Goal: Task Accomplishment & Management: Manage account settings

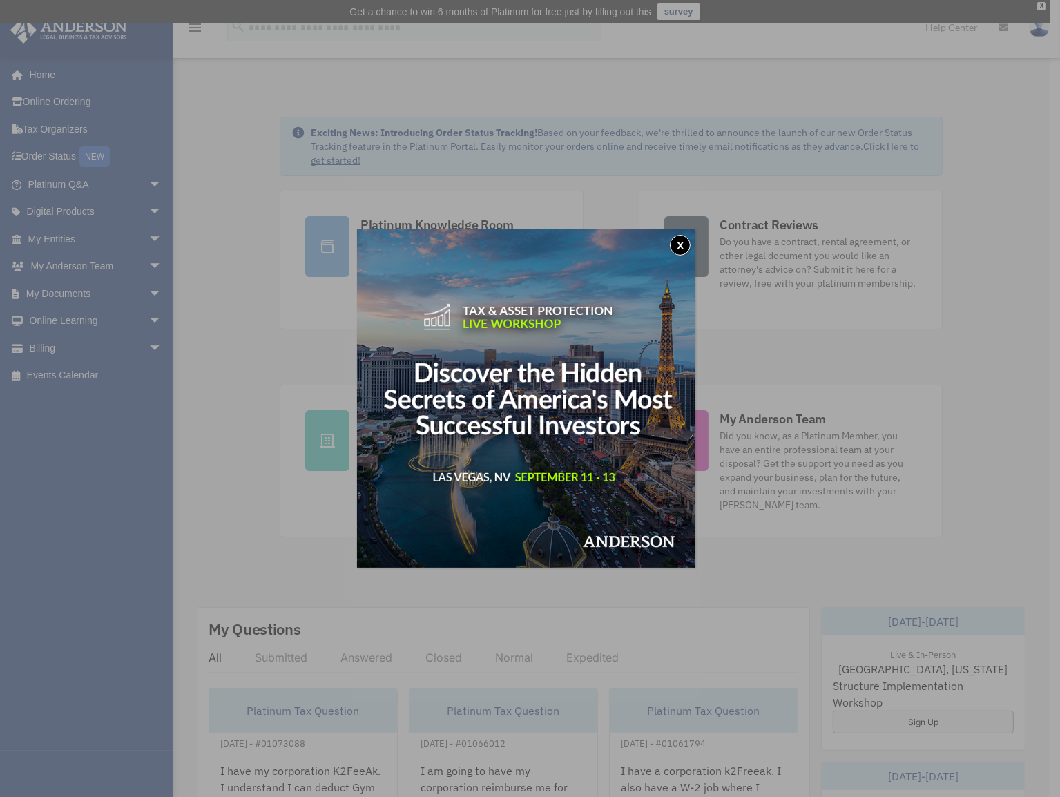
click at [684, 245] on button "x" at bounding box center [680, 245] width 21 height 21
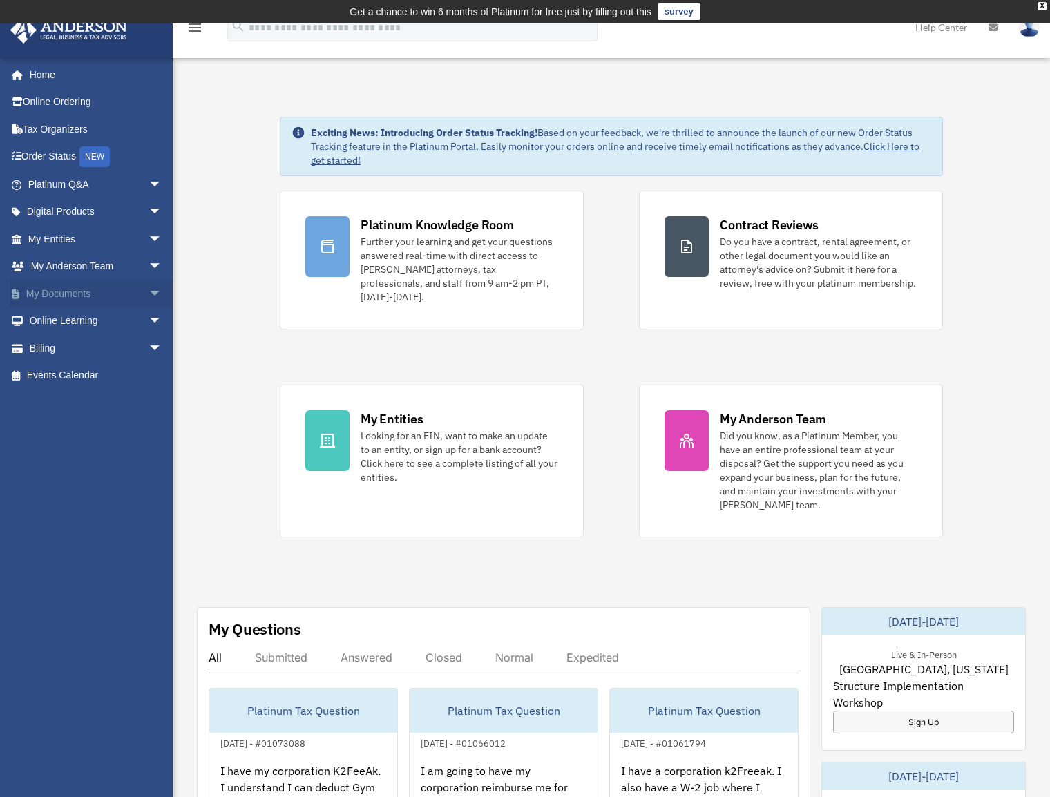
click at [148, 291] on span "arrow_drop_down" at bounding box center [162, 294] width 28 height 28
click at [68, 323] on link "Box" at bounding box center [101, 321] width 164 height 28
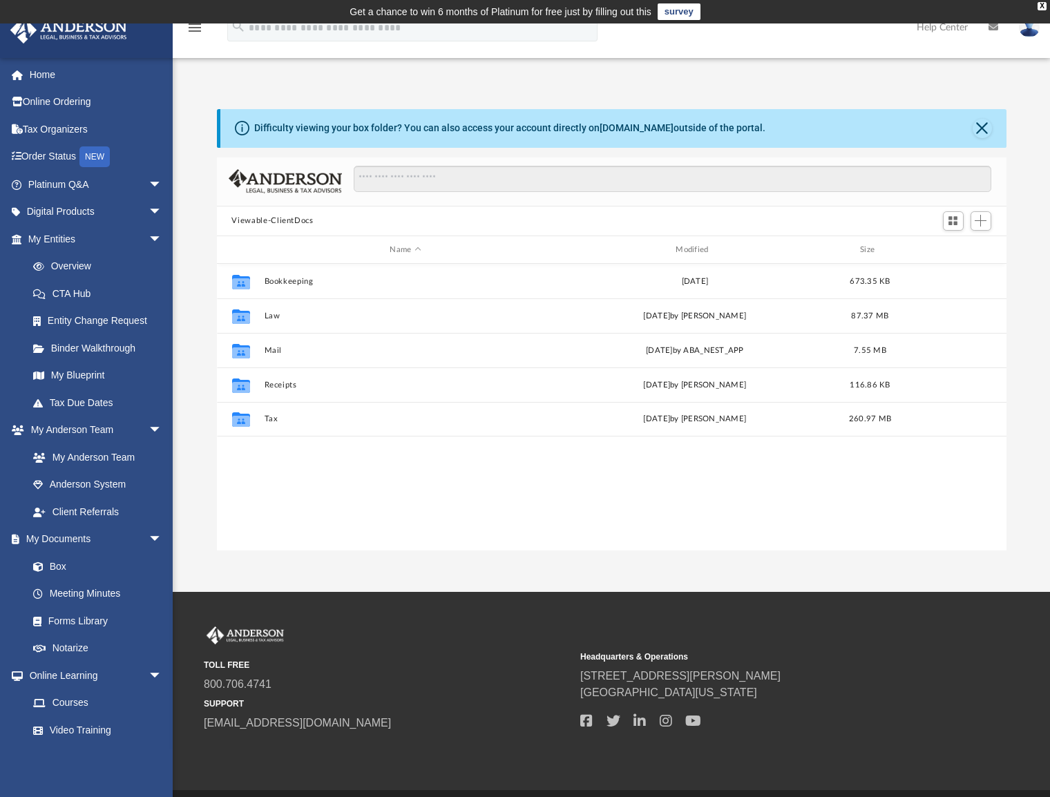
scroll to position [303, 779]
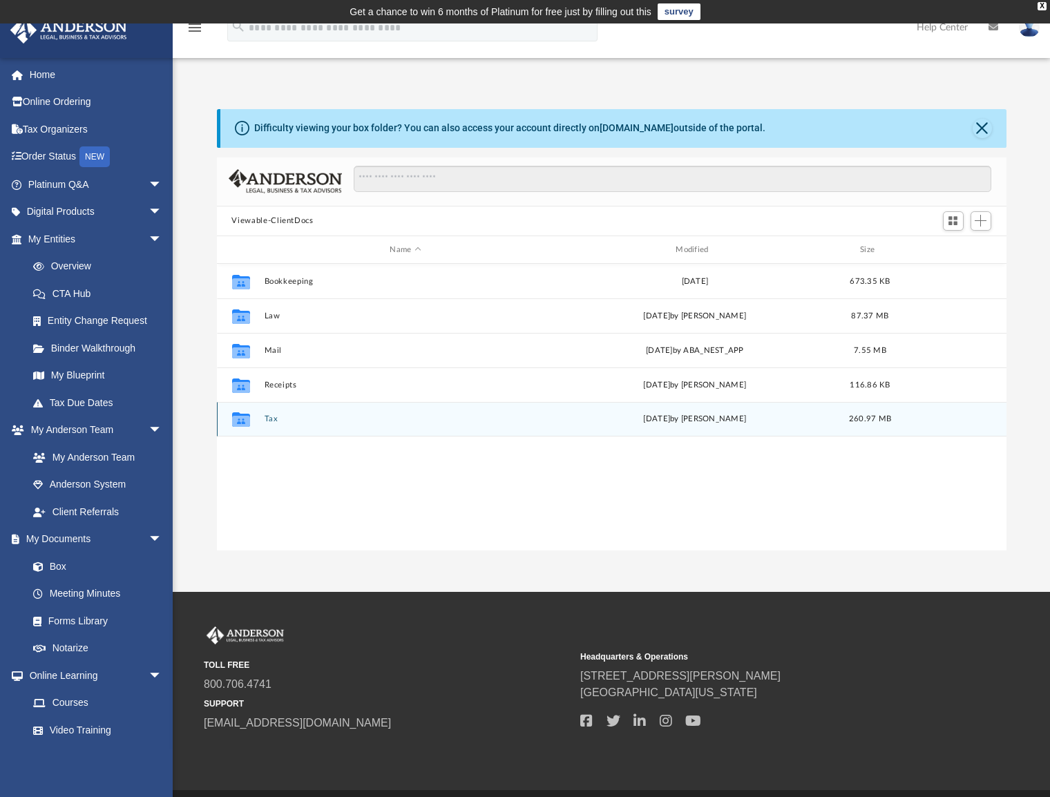
click at [270, 421] on button "Tax" at bounding box center [405, 419] width 283 height 9
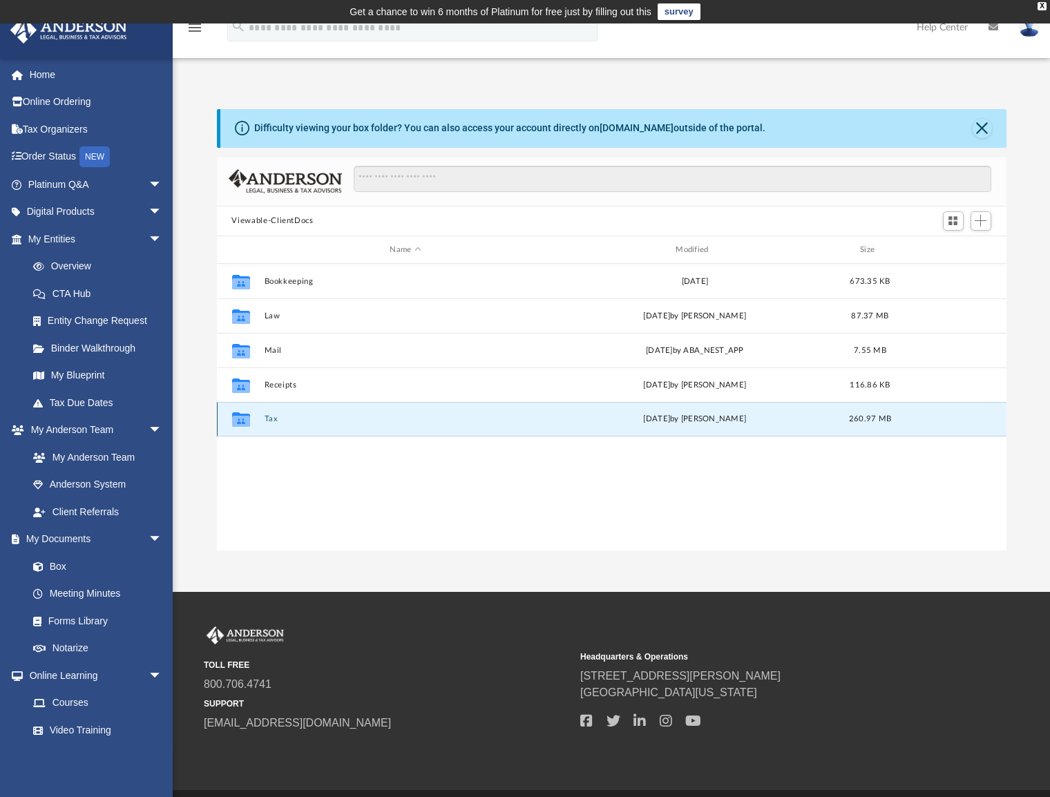
click at [270, 421] on button "Tax" at bounding box center [405, 419] width 283 height 9
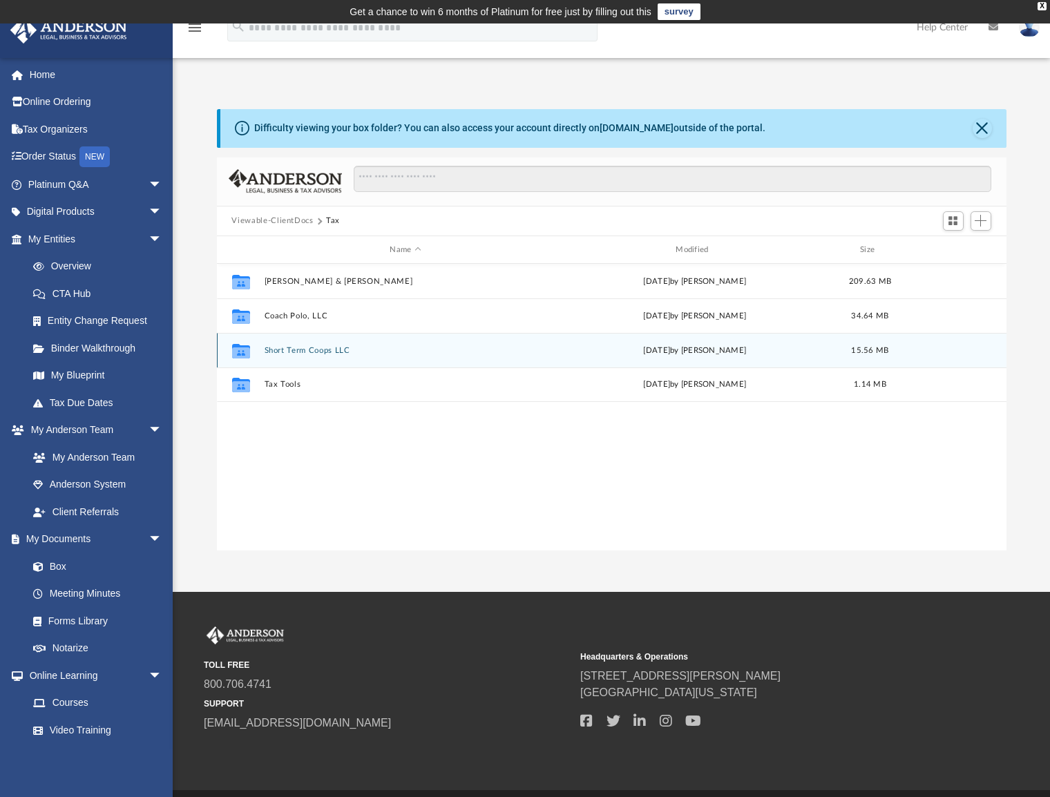
click at [292, 352] on button "Short Term Coops LLC" at bounding box center [405, 350] width 283 height 9
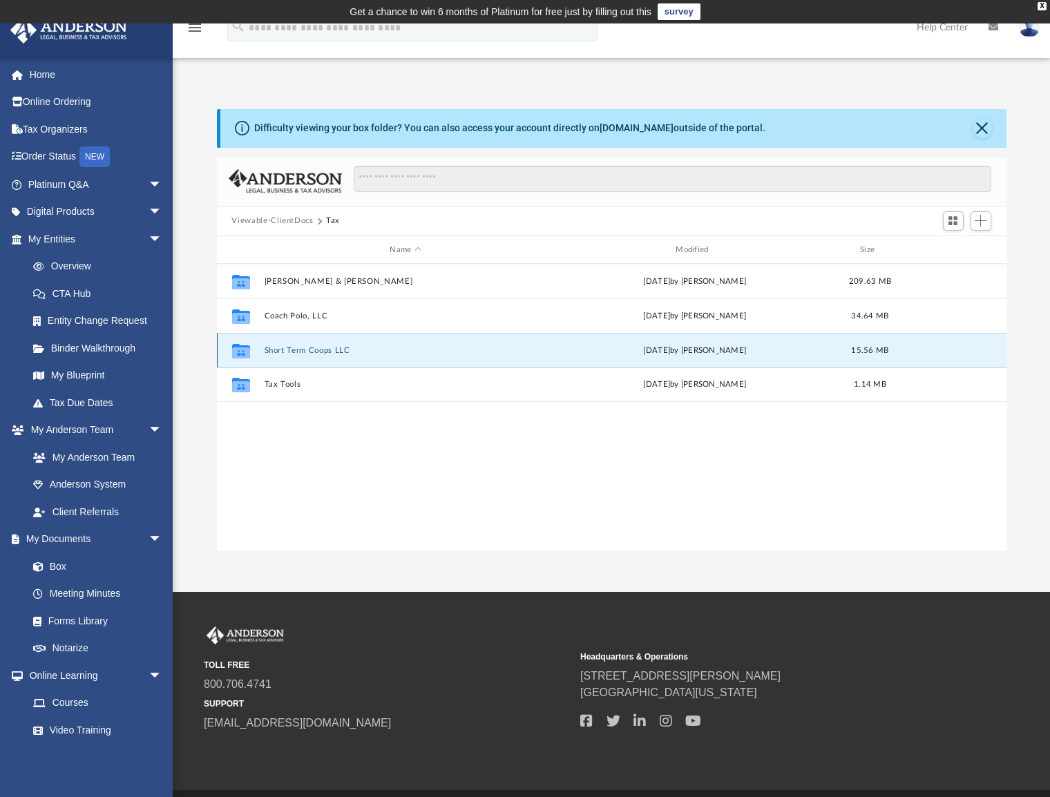
click at [292, 352] on button "Short Term Coops LLC" at bounding box center [405, 350] width 283 height 9
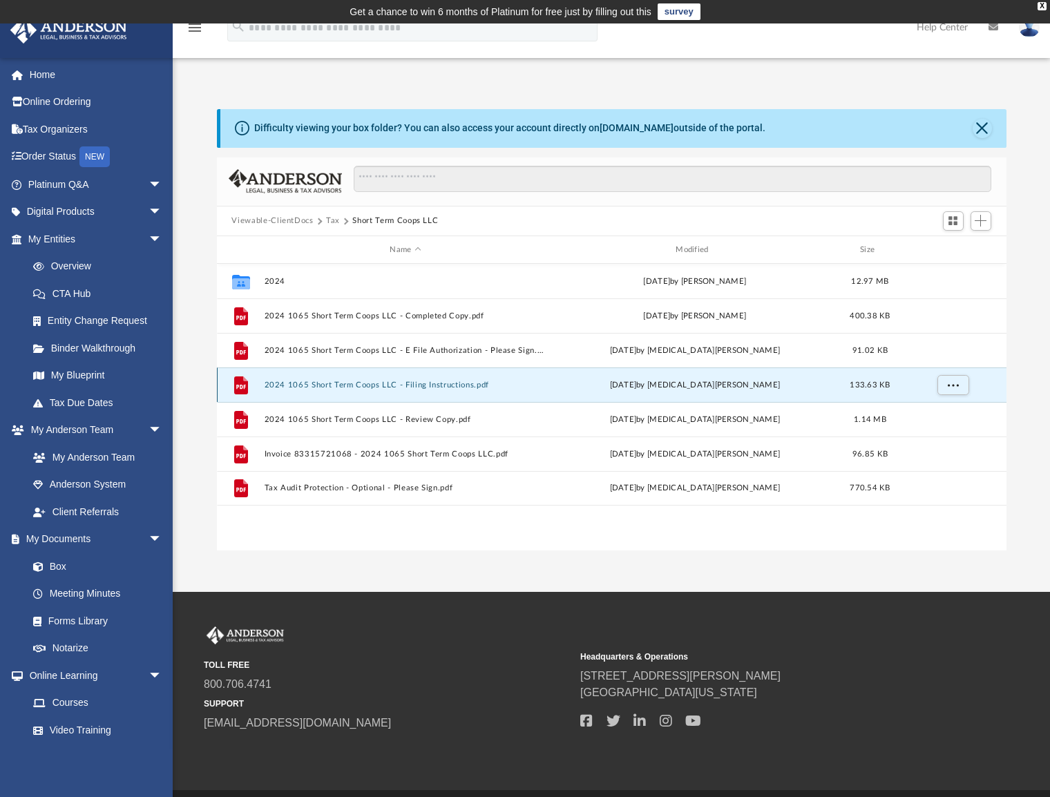
click at [436, 390] on button "2024 1065 Short Term Coops LLC - Filing Instructions.pdf" at bounding box center [405, 385] width 283 height 9
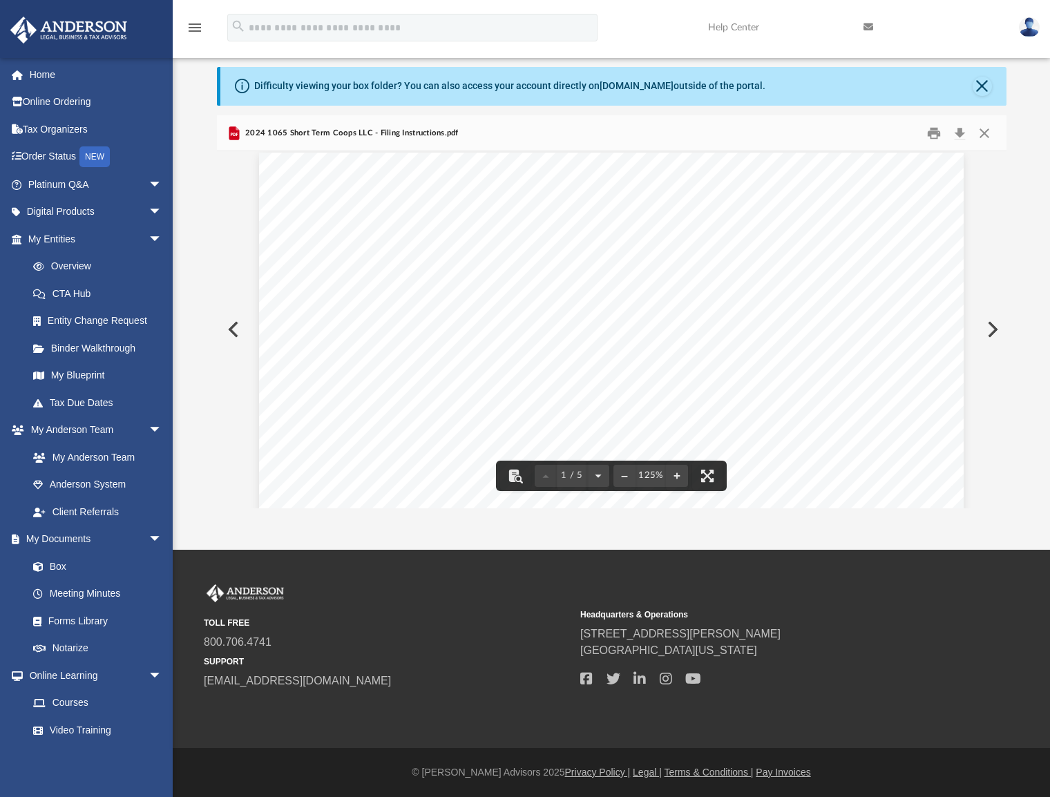
scroll to position [0, 0]
click at [230, 319] on button "Preview" at bounding box center [232, 329] width 30 height 39
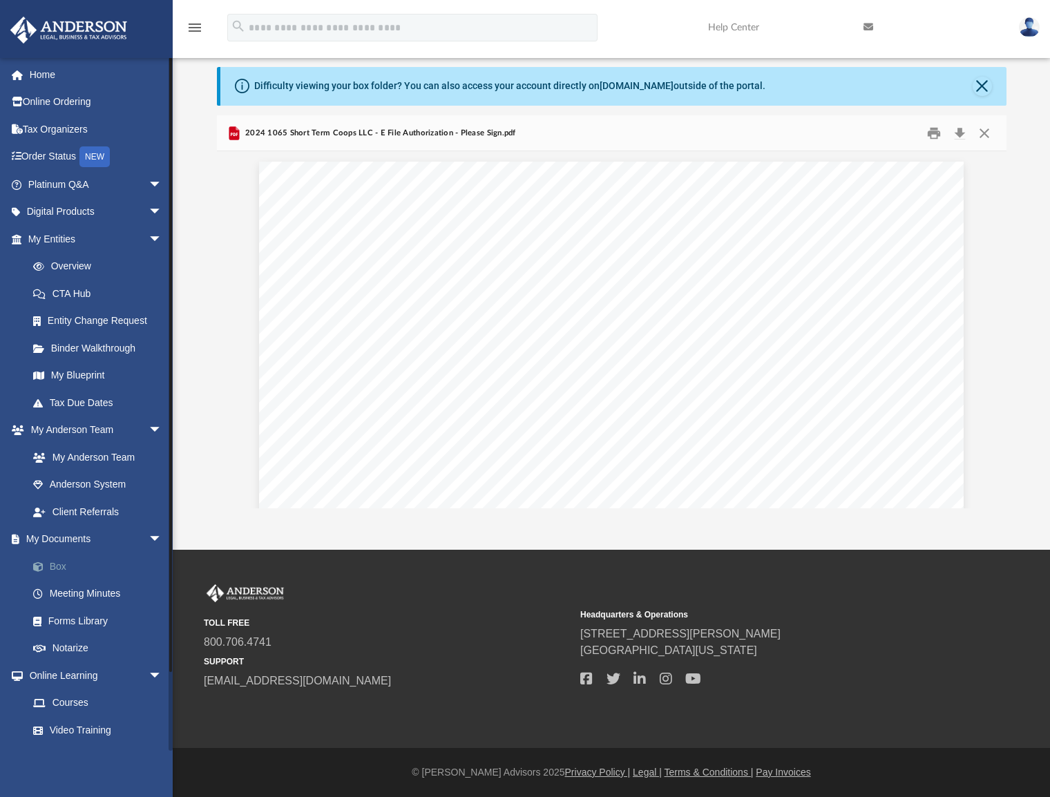
click at [62, 570] on link "Box" at bounding box center [101, 567] width 164 height 28
click at [51, 563] on link "Box" at bounding box center [101, 567] width 164 height 28
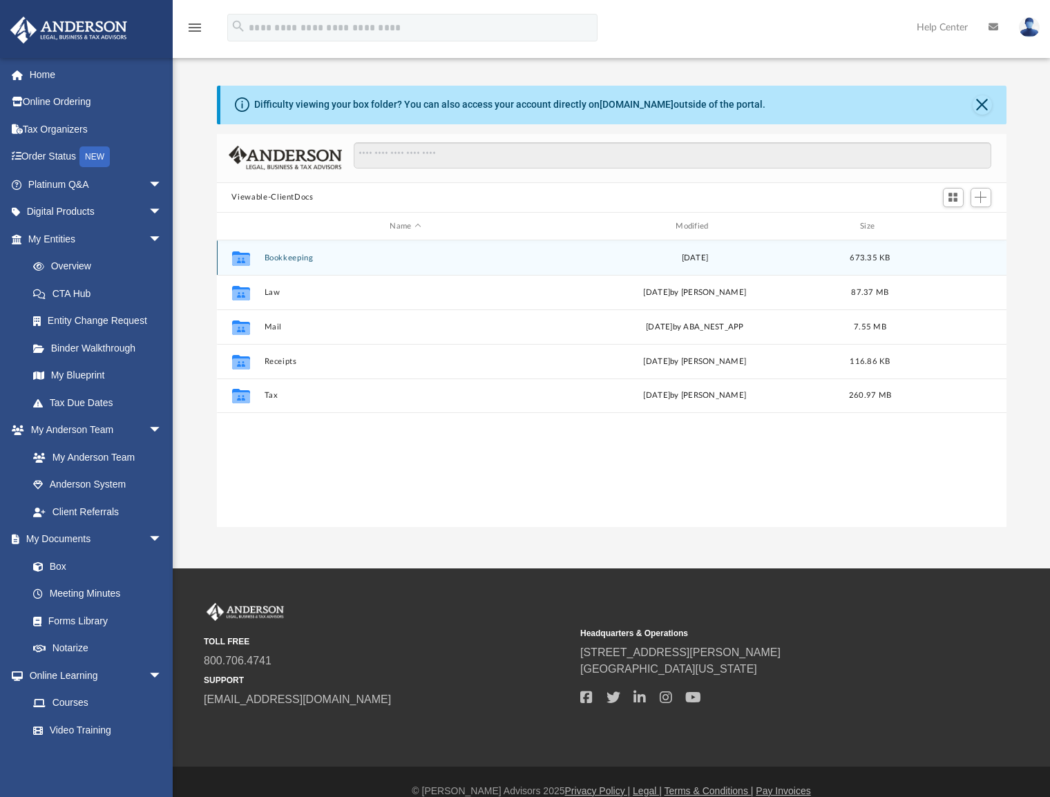
scroll to position [303, 779]
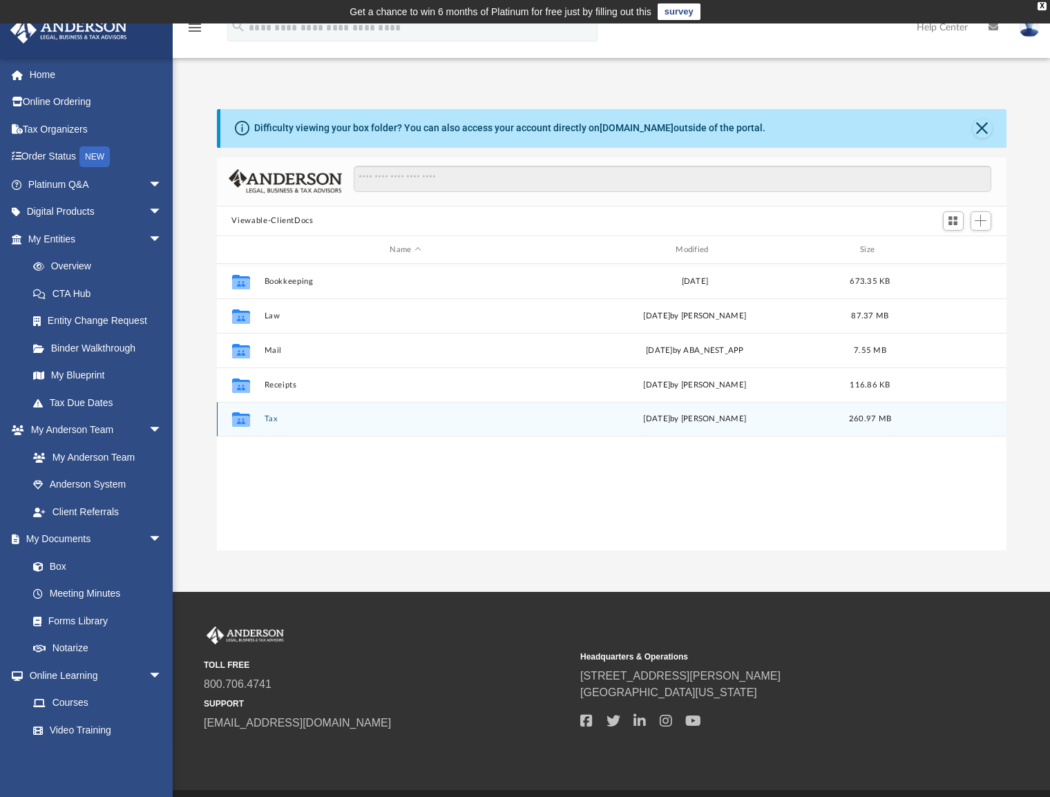
click at [269, 416] on button "Tax" at bounding box center [405, 419] width 283 height 9
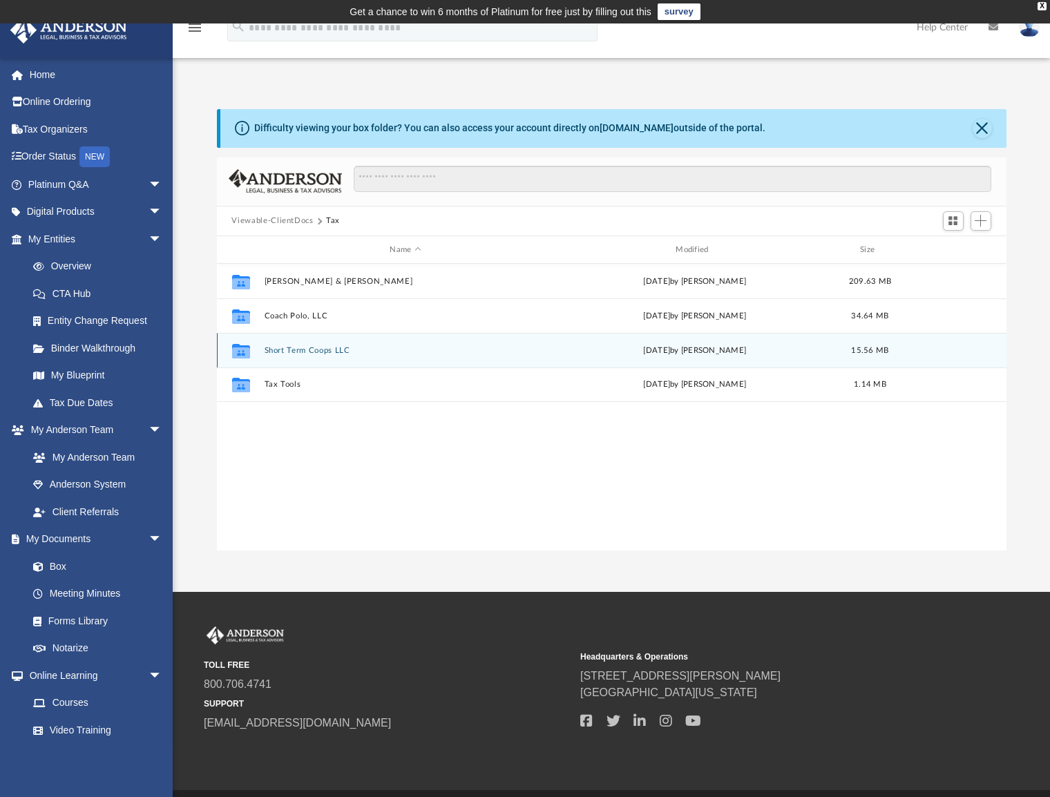
click at [291, 356] on div "Collaborated Folder Short Term Coops LLC [DATE] by [PERSON_NAME] 15.56 MB" at bounding box center [611, 350] width 789 height 35
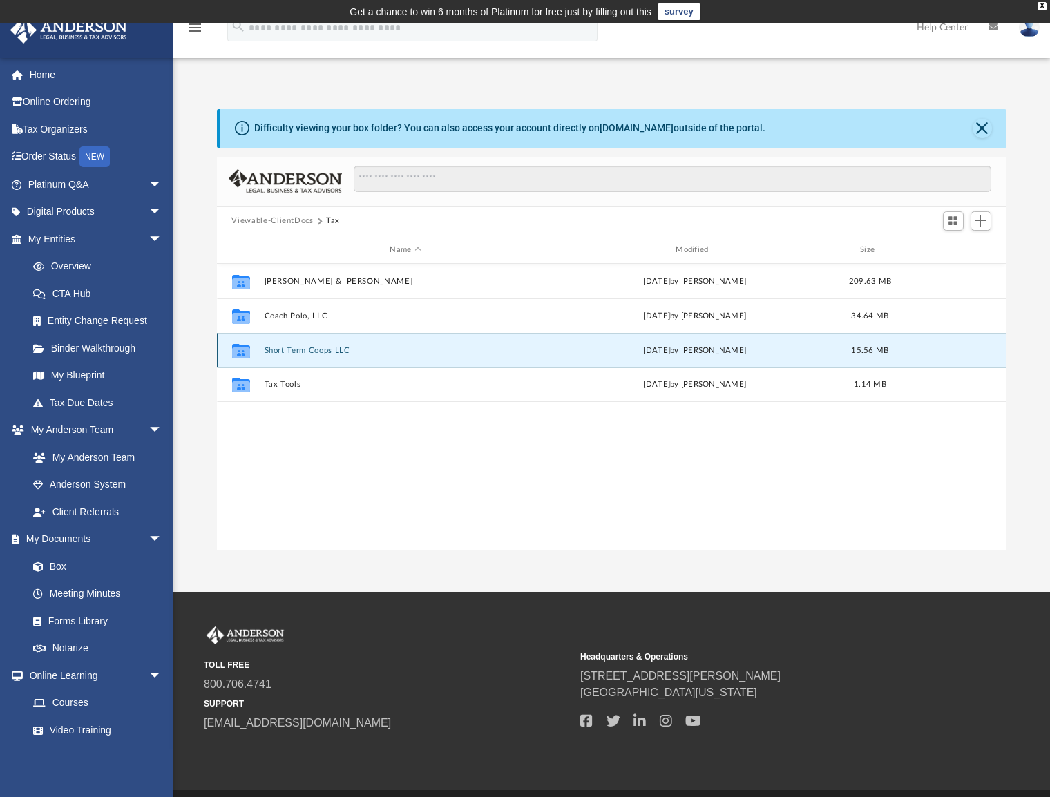
click at [282, 346] on button "Short Term Coops LLC" at bounding box center [405, 350] width 283 height 9
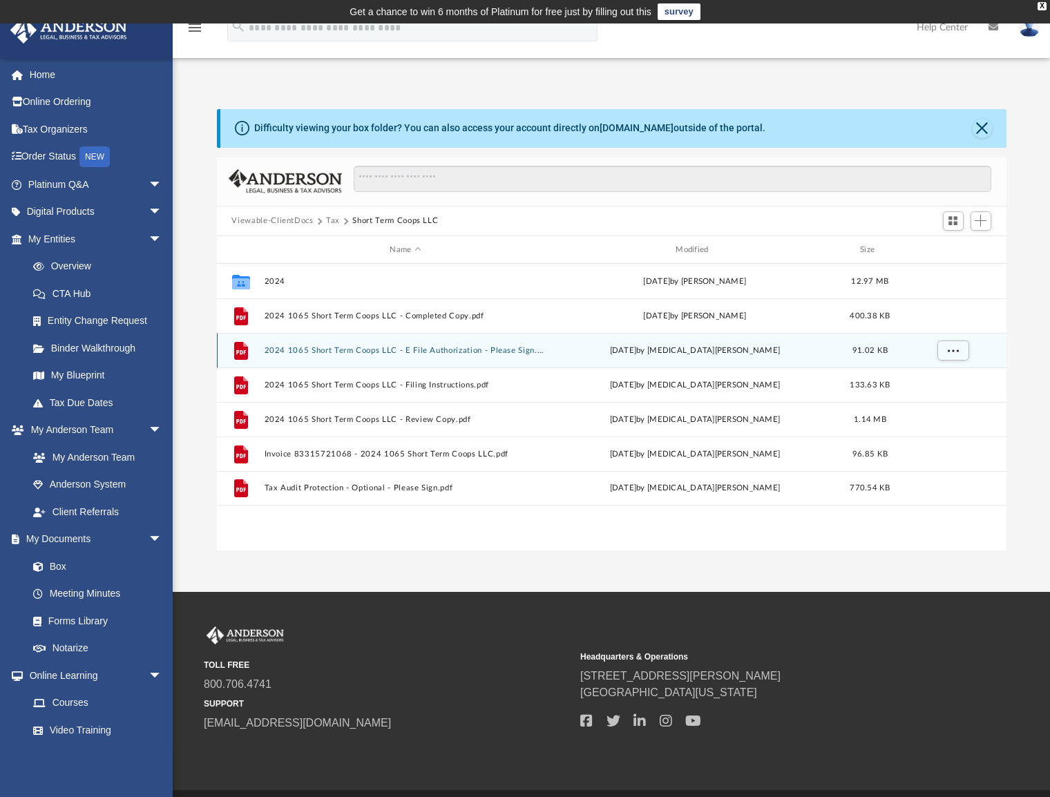
click at [412, 350] on button "2024 1065 Short Term Coops LLC - E File Authorization - Please Sign.pdf" at bounding box center [405, 350] width 283 height 9
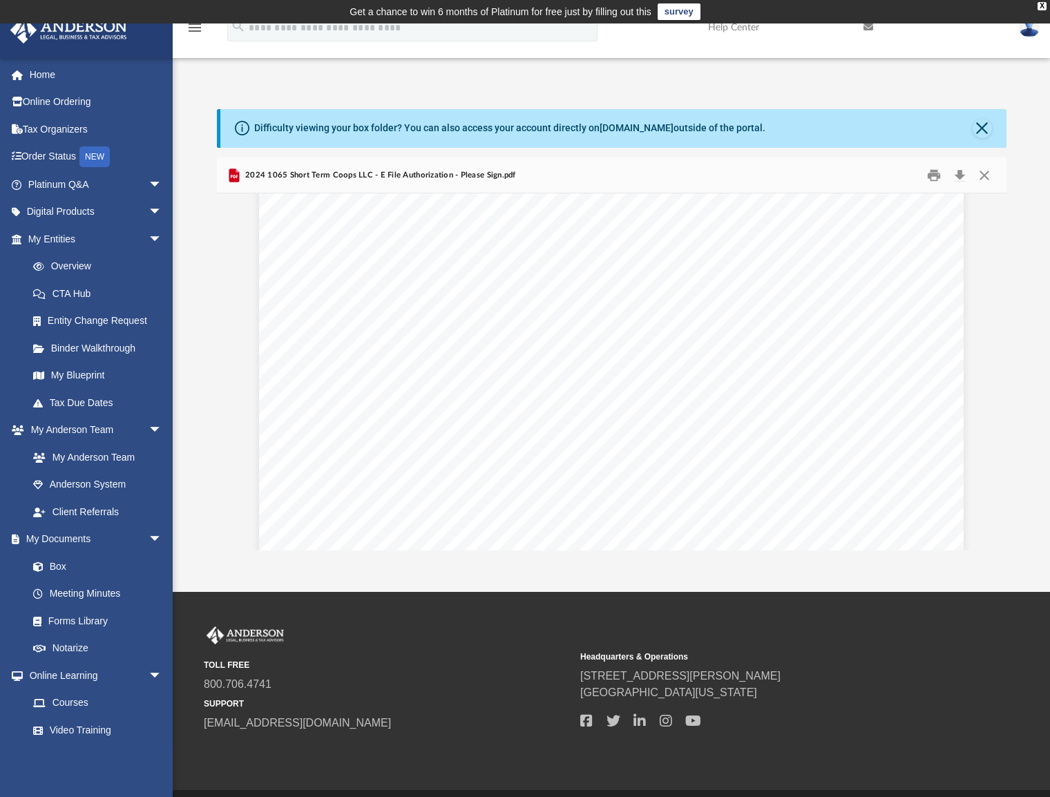
scroll to position [482, 0]
click at [72, 561] on link "Box" at bounding box center [101, 567] width 164 height 28
click at [58, 570] on link "Box" at bounding box center [101, 567] width 164 height 28
click at [977, 128] on button "Close" at bounding box center [981, 128] width 19 height 19
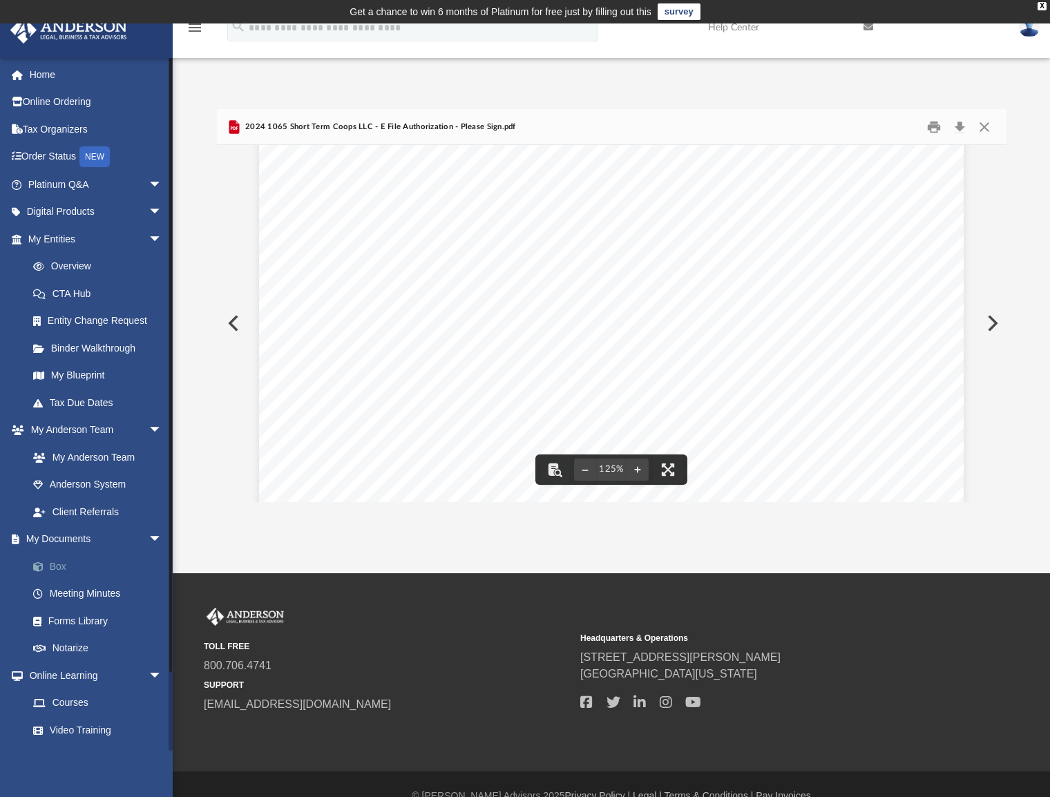
click at [59, 561] on link "Box" at bounding box center [101, 567] width 164 height 28
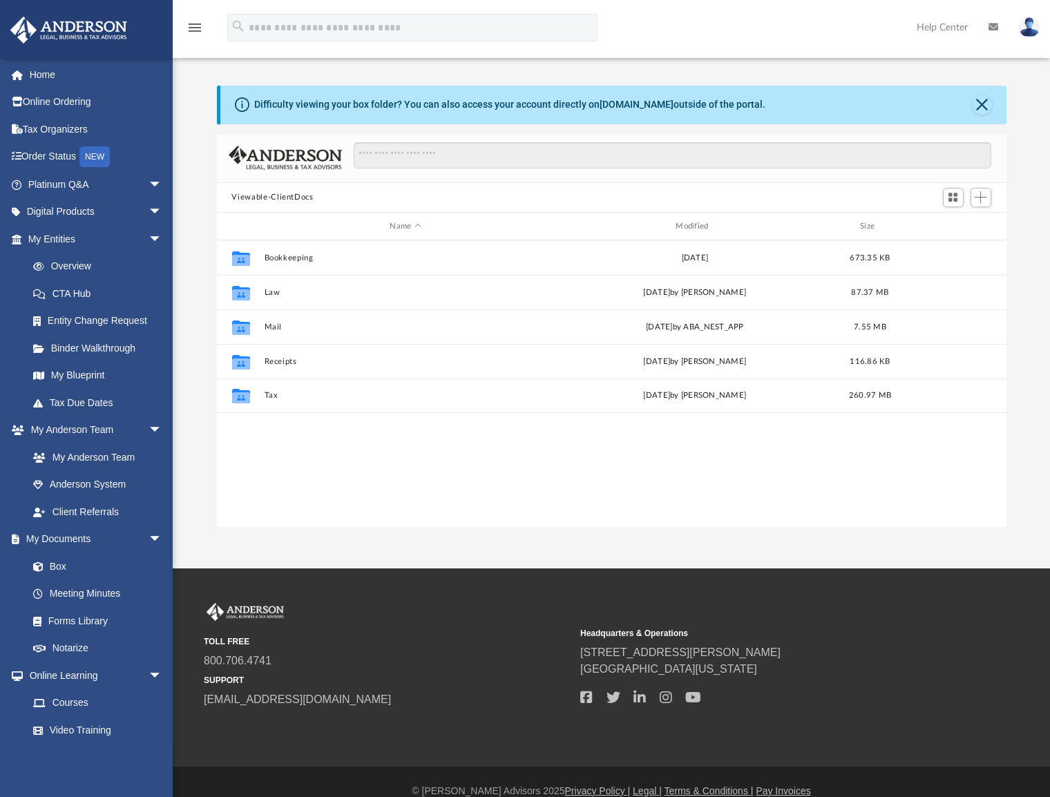
scroll to position [303, 779]
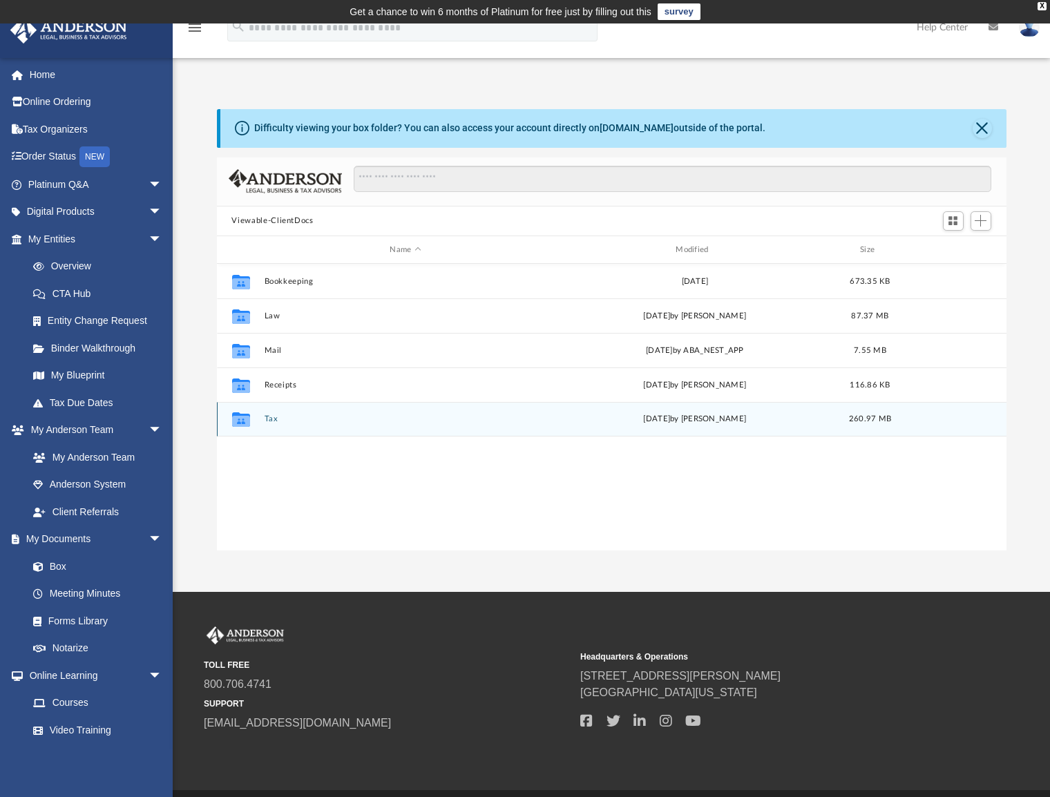
click at [257, 416] on div "Collaborated Folder" at bounding box center [240, 419] width 35 height 22
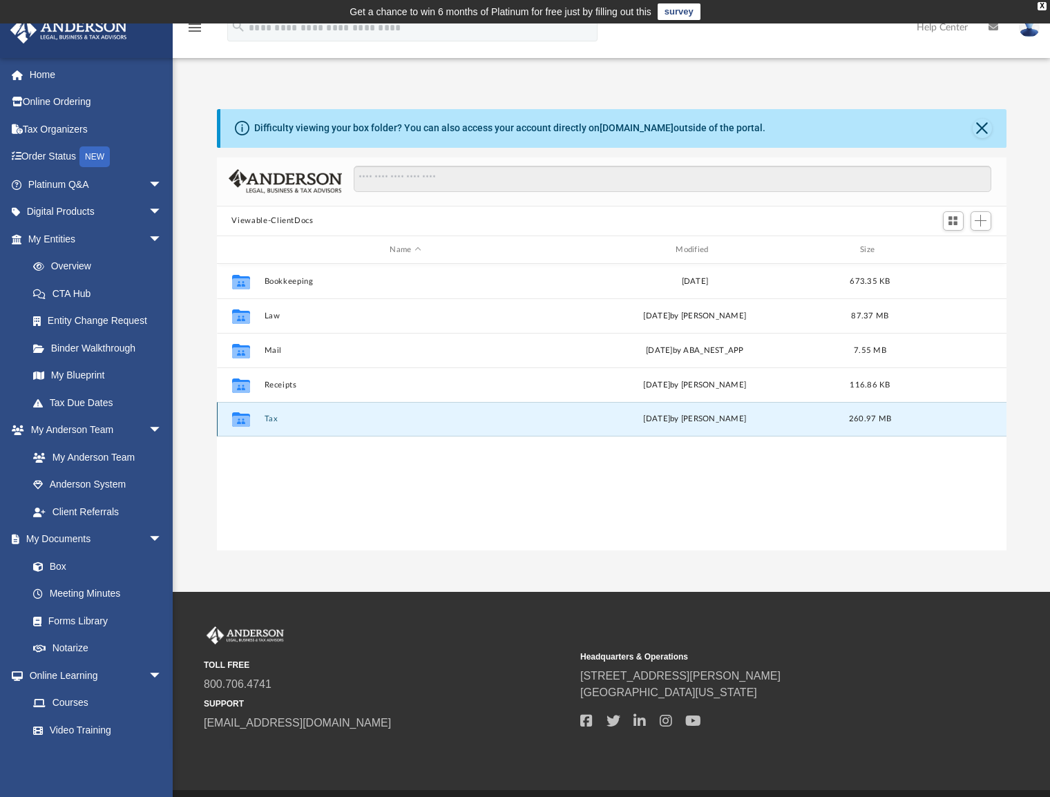
click at [267, 418] on button "Tax" at bounding box center [405, 419] width 283 height 9
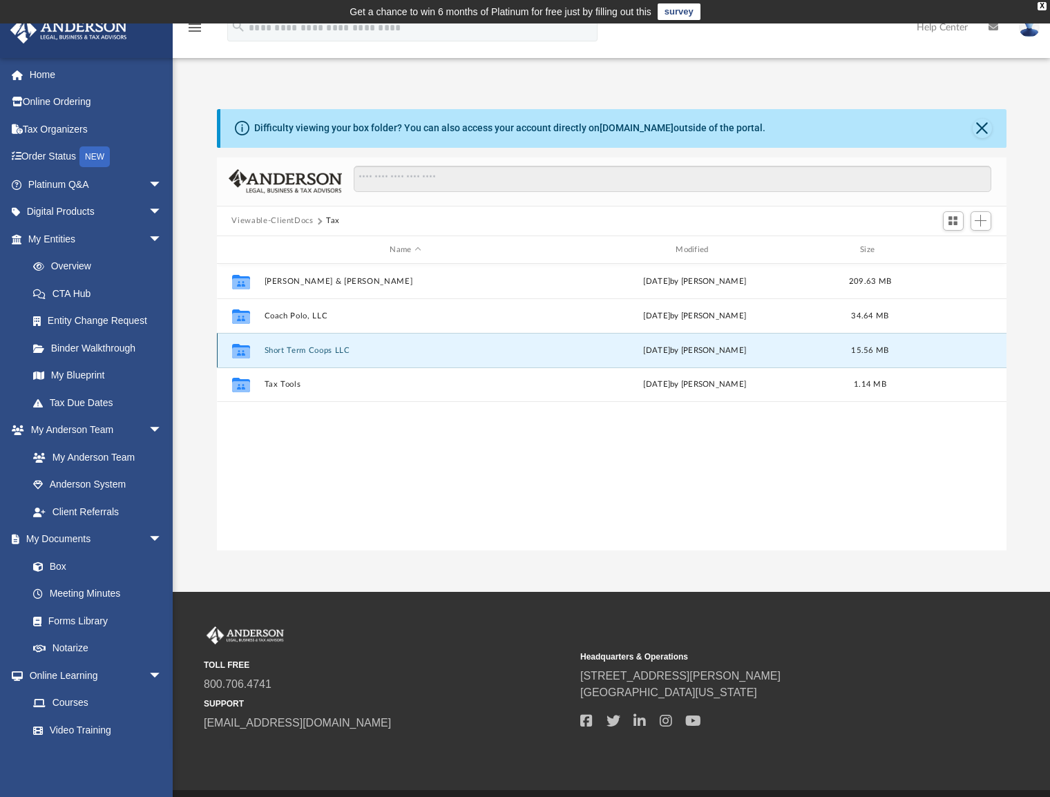
click at [291, 354] on button "Short Term Coops LLC" at bounding box center [405, 350] width 283 height 9
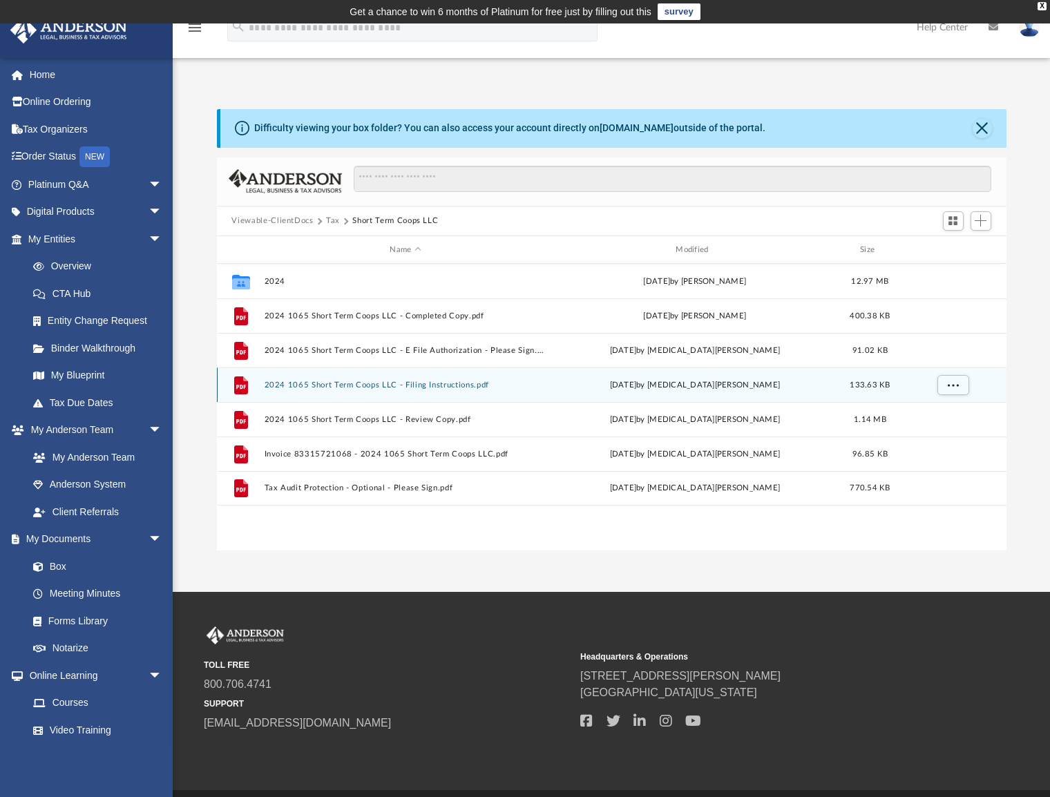
click at [421, 373] on div "File 2024 1065 Short Term Coops LLC - Filing Instructions.pdf Fri Aug 29 2025 b…" at bounding box center [611, 384] width 789 height 35
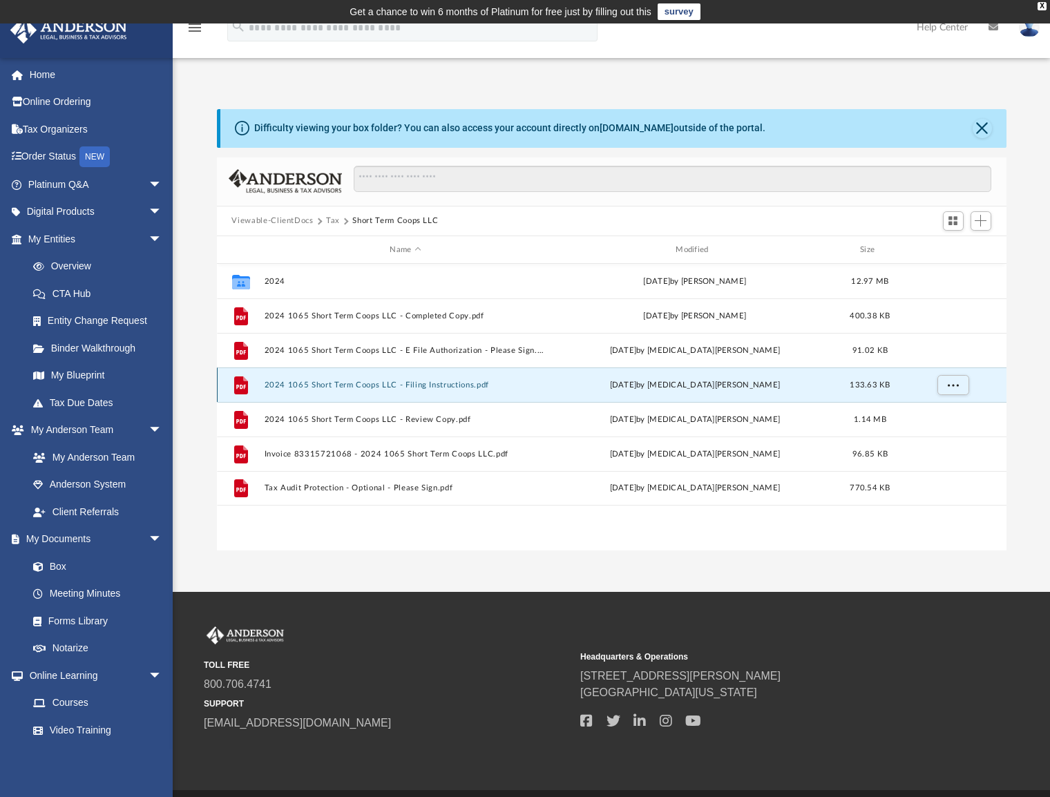
click at [414, 385] on button "2024 1065 Short Term Coops LLC - Filing Instructions.pdf" at bounding box center [405, 385] width 283 height 9
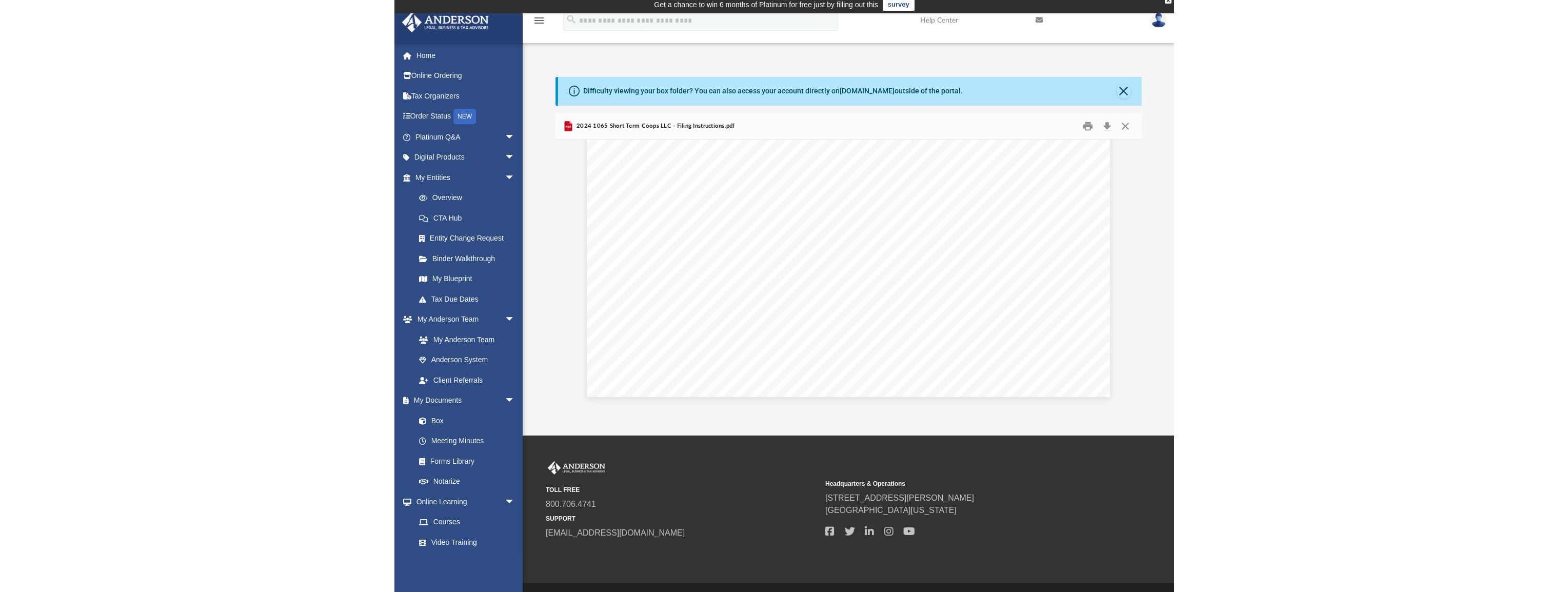
scroll to position [0, 0]
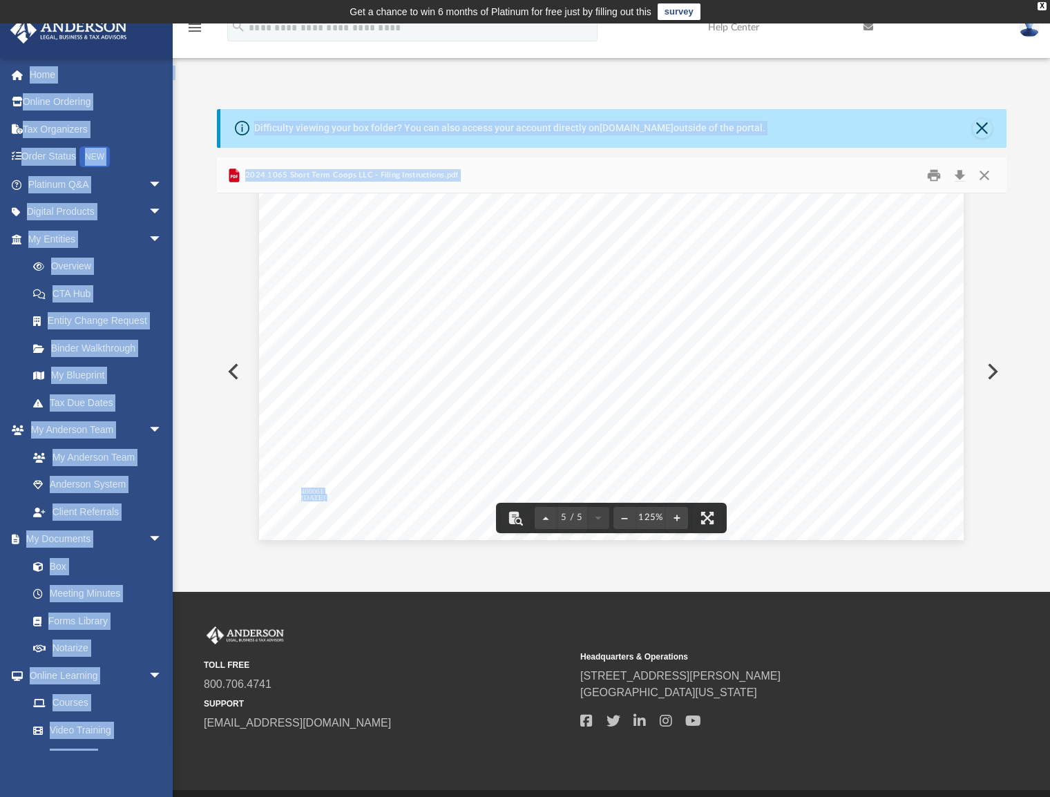
drag, startPoint x: 859, startPoint y: 73, endPoint x: 858, endPoint y: 281, distance: 208.6
click at [858, 282] on div "App alibhola@hotmail.com Sign Out alibhola@hotmail.com Home Online Ordering Tax…" at bounding box center [525, 308] width 1050 height 485
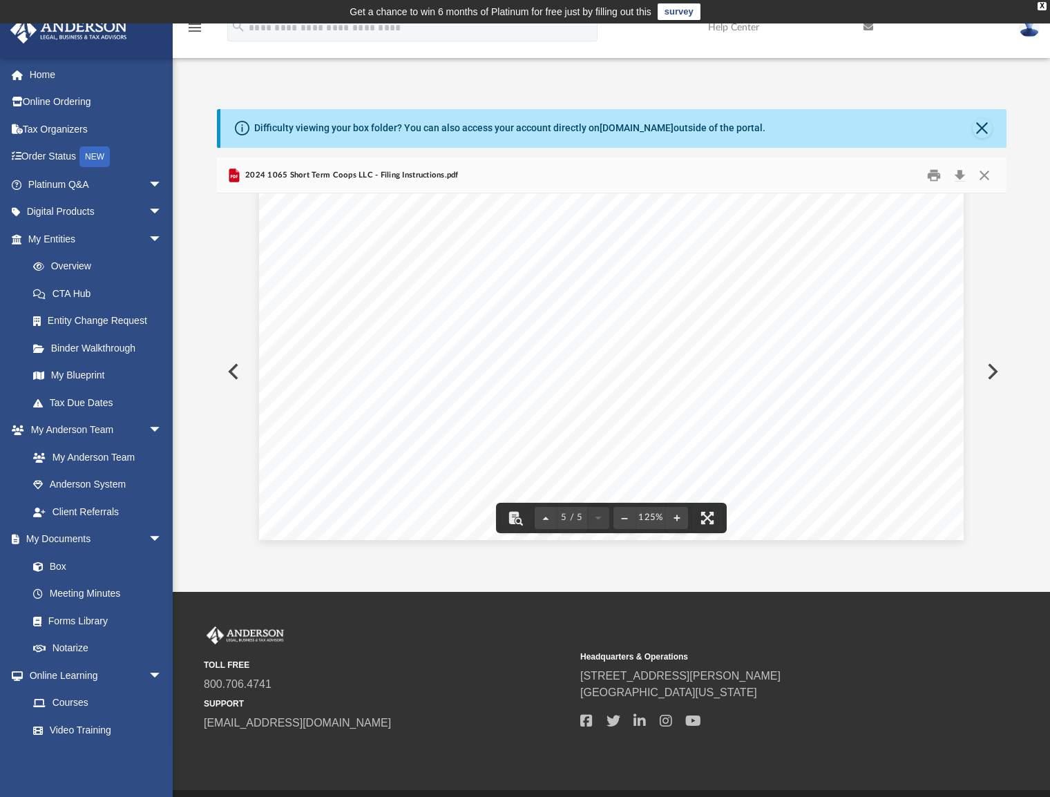
click at [728, 20] on td "Get a chance to win 6 months of Platinum for free just by filling out this surv…" at bounding box center [525, 11] width 1050 height 23
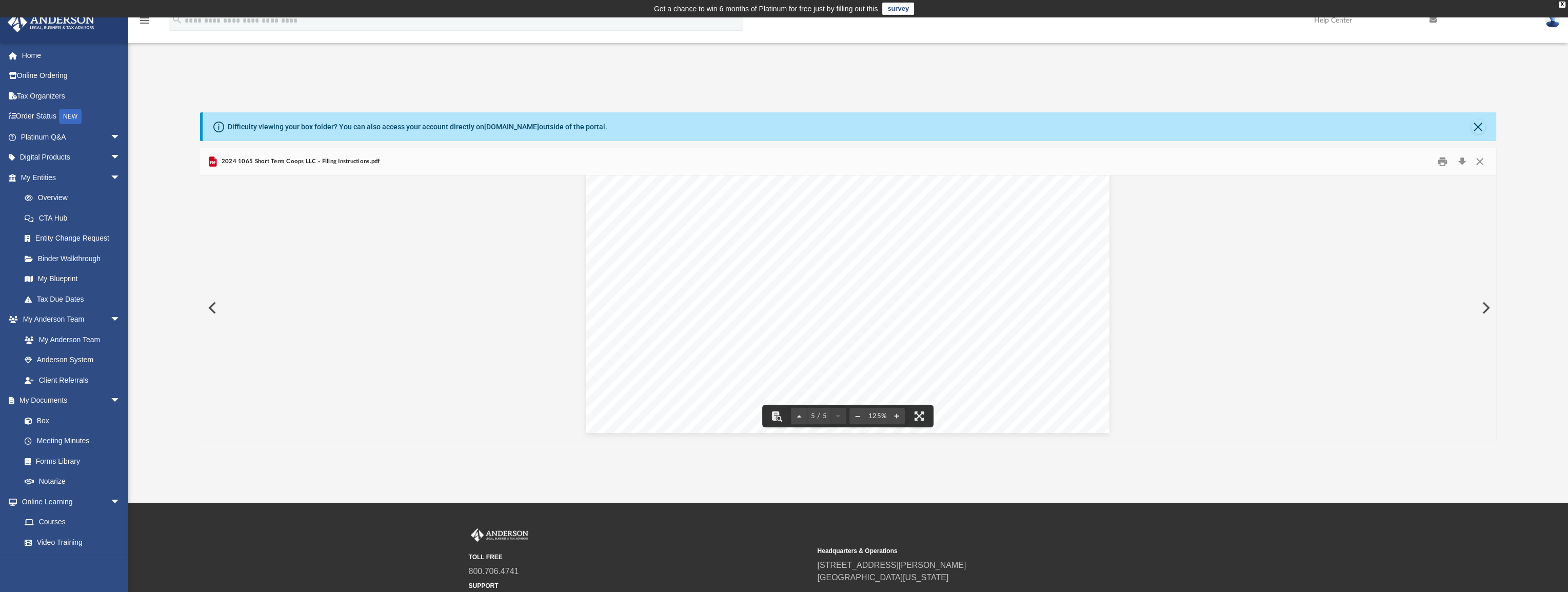
scroll to position [2770, 0]
click at [787, 4] on div "X" at bounding box center [1562, 4] width 7 height 6
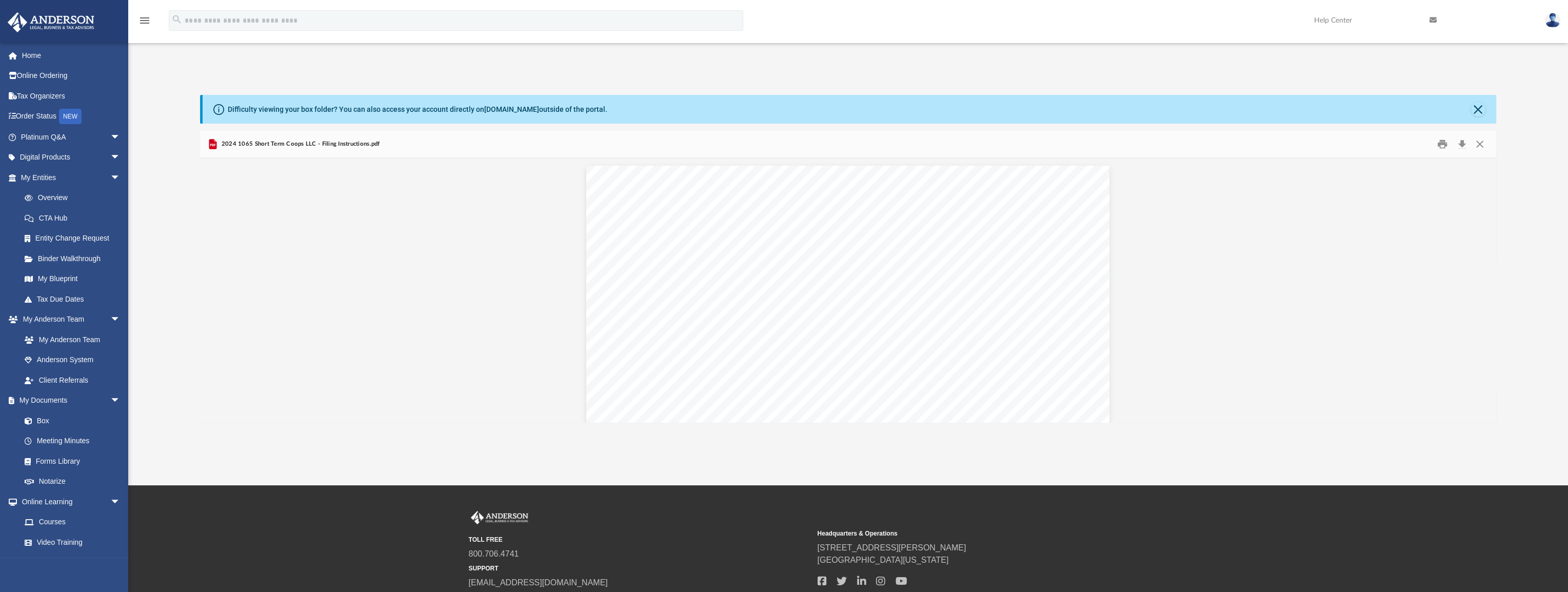
click at [787, 24] on img at bounding box center [1552, 20] width 16 height 15
click at [787, 71] on div "App alibhola@hotmail.com Sign Out alibhola@hotmail.com Home Online Ordering Tax…" at bounding box center [784, 242] width 1568 height 360
click at [787, 22] on img at bounding box center [1552, 20] width 16 height 15
click at [787, 45] on link "[EMAIL_ADDRESS][DOMAIN_NAME]" at bounding box center [1505, 52] width 110 height 30
click at [787, 21] on img at bounding box center [1552, 20] width 16 height 15
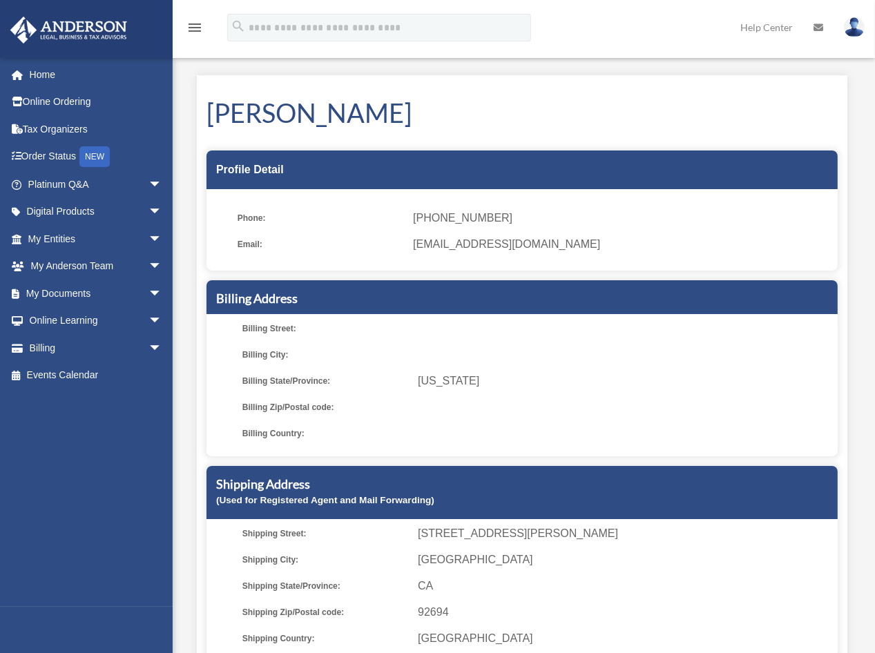
click at [850, 28] on img at bounding box center [854, 27] width 21 height 20
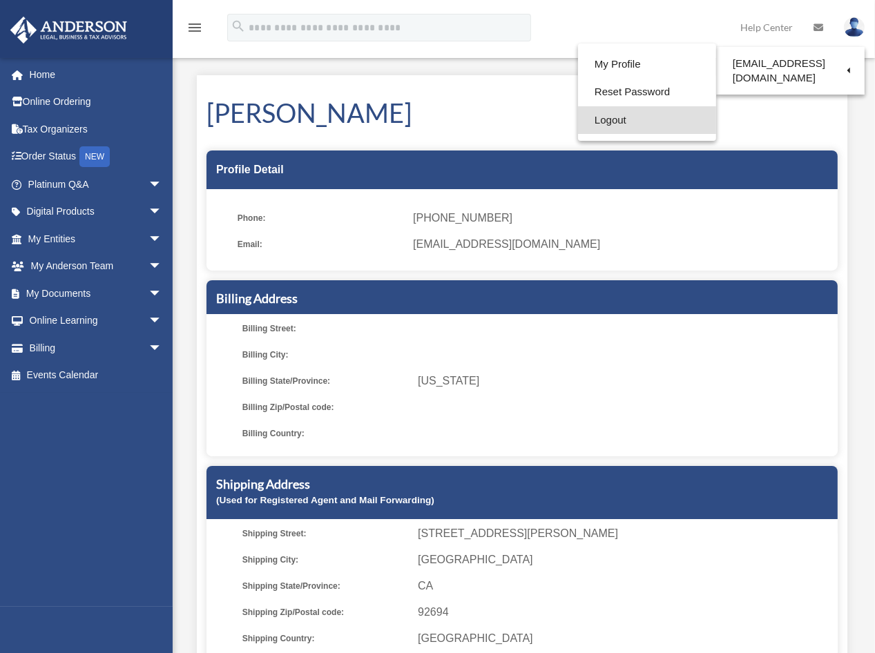
click at [615, 128] on link "Logout" at bounding box center [647, 120] width 138 height 28
